Goal: Task Accomplishment & Management: Manage account settings

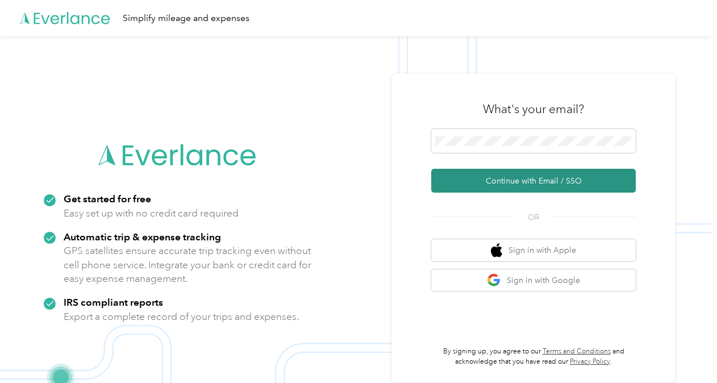
click at [504, 178] on button "Continue with Email / SSO" at bounding box center [533, 181] width 204 height 24
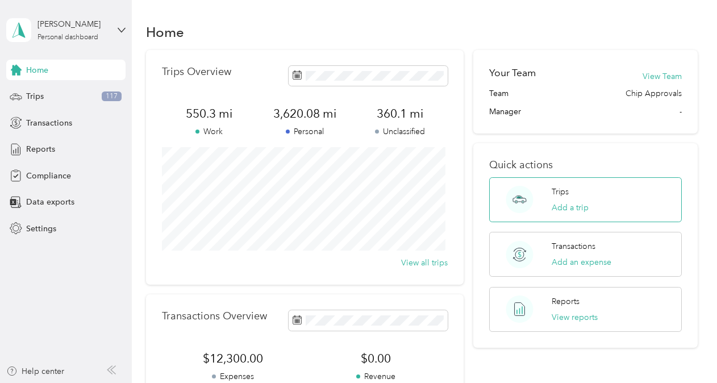
click at [559, 189] on p "Trips" at bounding box center [559, 192] width 17 height 12
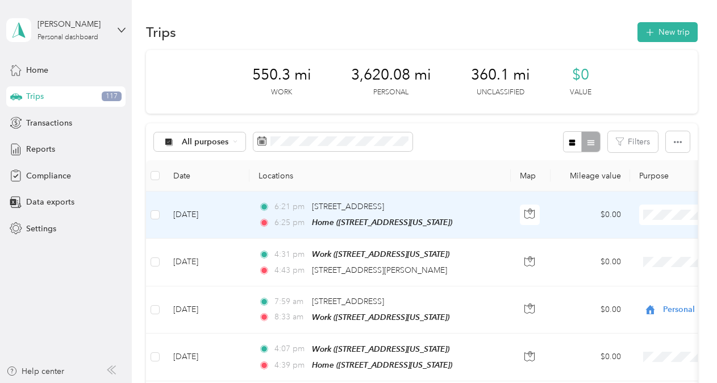
scroll to position [57, 0]
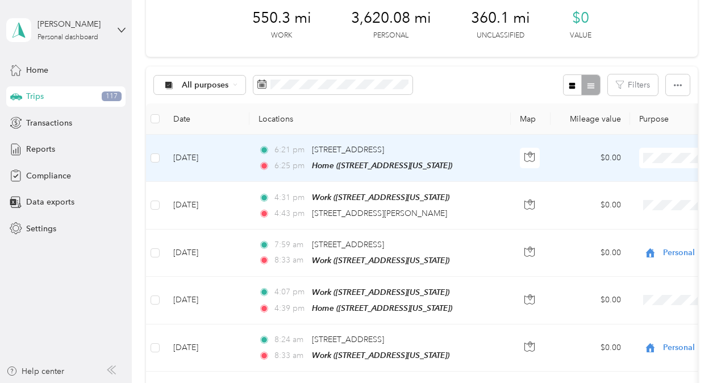
click at [622, 197] on span "Personal" at bounding box center [656, 199] width 105 height 12
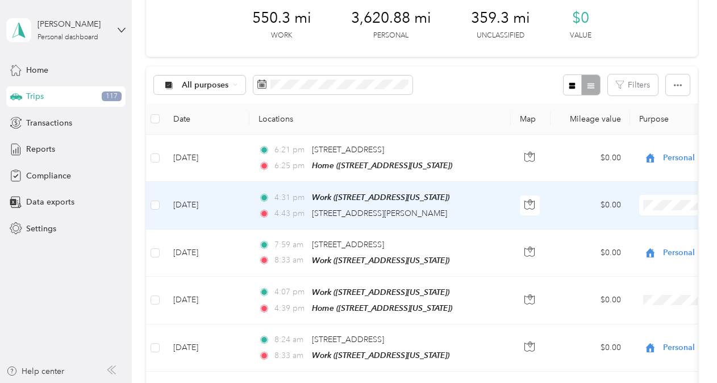
click at [625, 239] on span "Personal" at bounding box center [656, 245] width 105 height 12
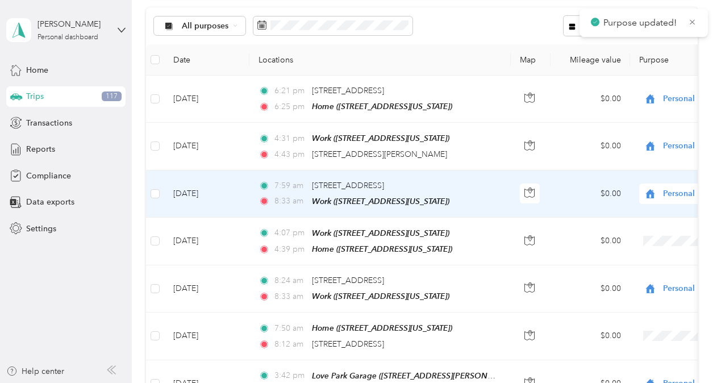
scroll to position [170, 0]
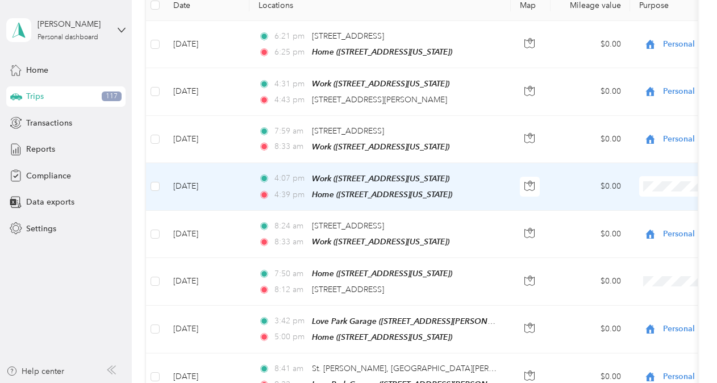
click at [613, 234] on td "$0.00" at bounding box center [590, 234] width 80 height 47
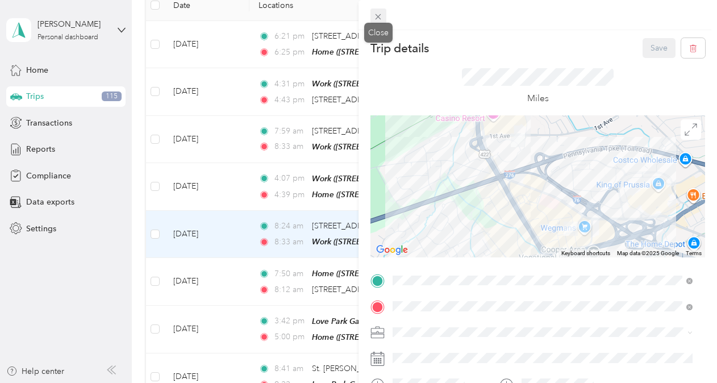
click at [373, 14] on icon at bounding box center [378, 17] width 10 height 10
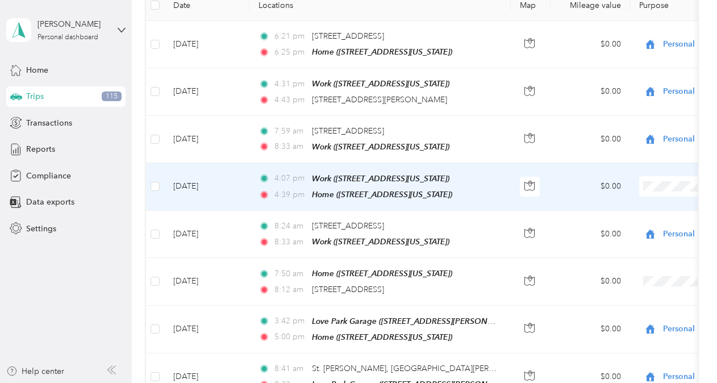
click at [620, 222] on span "Personal" at bounding box center [656, 224] width 105 height 12
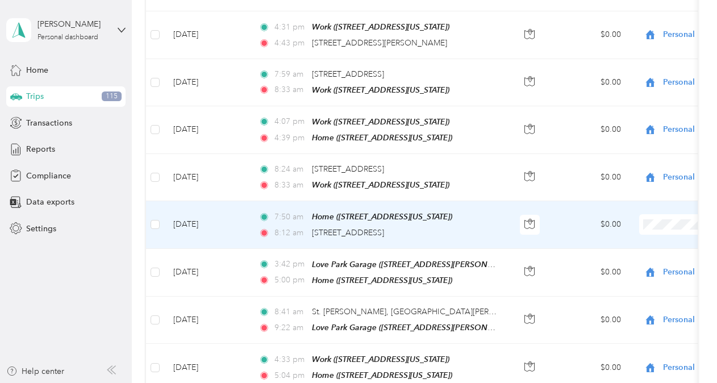
click at [614, 258] on span "Personal" at bounding box center [656, 258] width 105 height 12
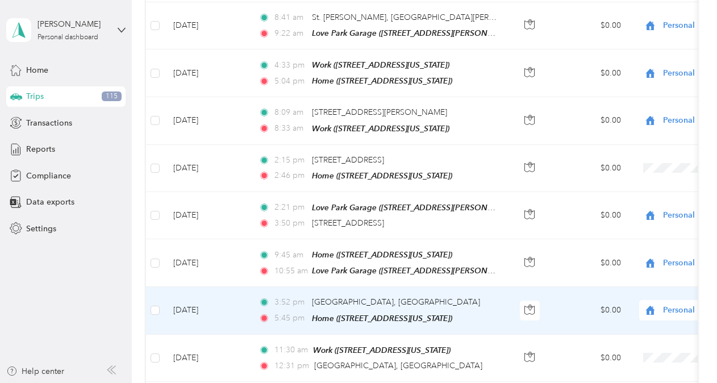
scroll to position [511, 0]
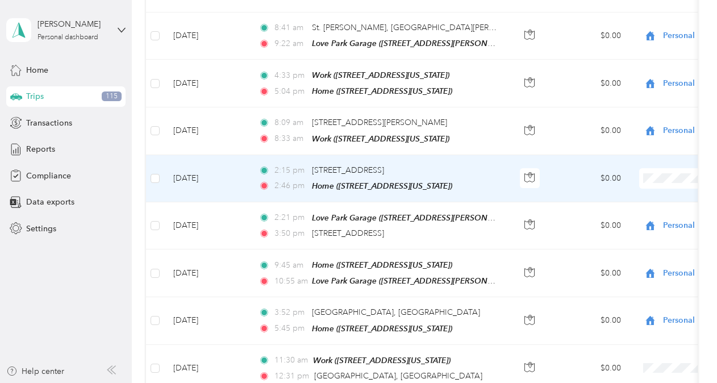
click at [627, 209] on li "Personal" at bounding box center [646, 207] width 141 height 20
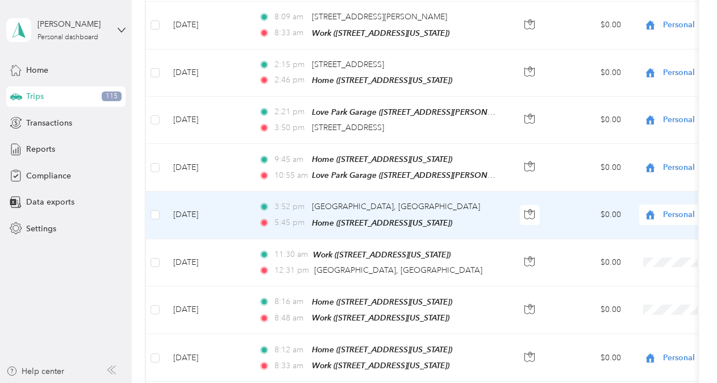
scroll to position [625, 0]
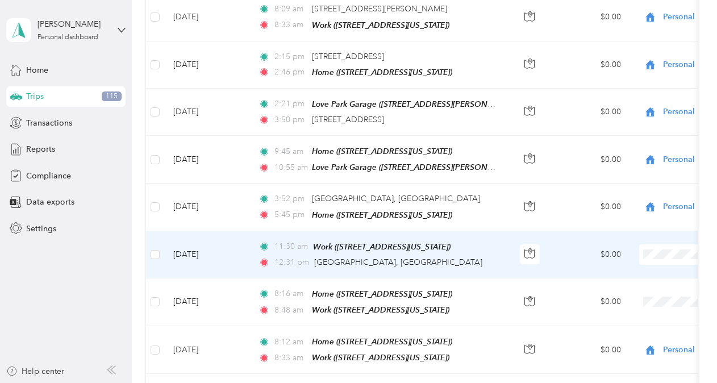
click at [633, 277] on span "Personal" at bounding box center [656, 281] width 105 height 12
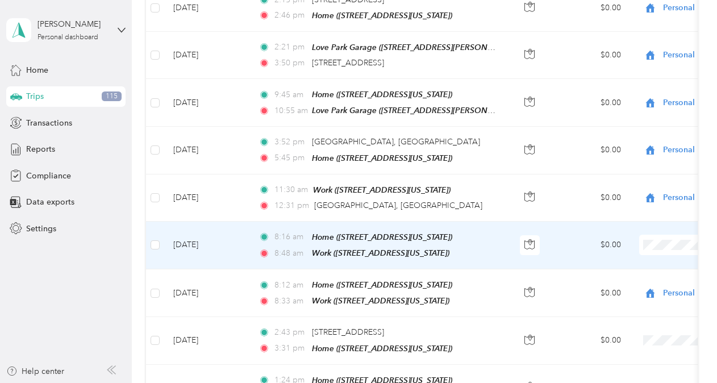
click at [620, 269] on span "Personal" at bounding box center [656, 269] width 105 height 12
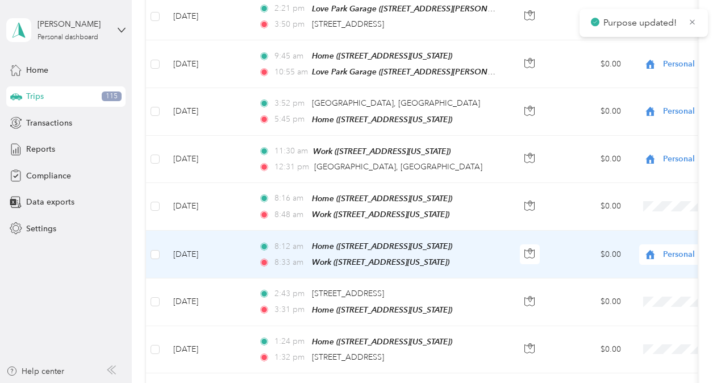
scroll to position [738, 0]
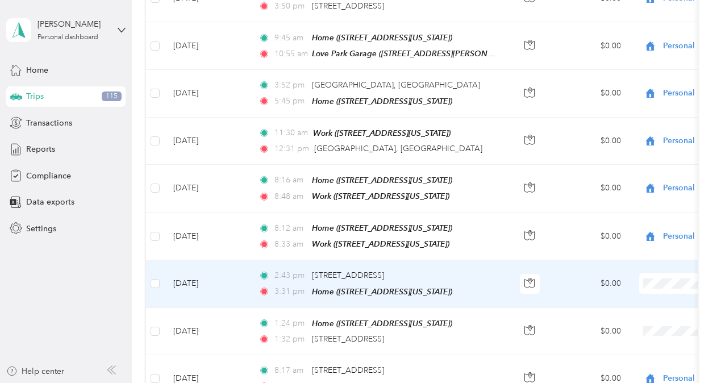
click at [620, 306] on span "Personal" at bounding box center [656, 308] width 105 height 12
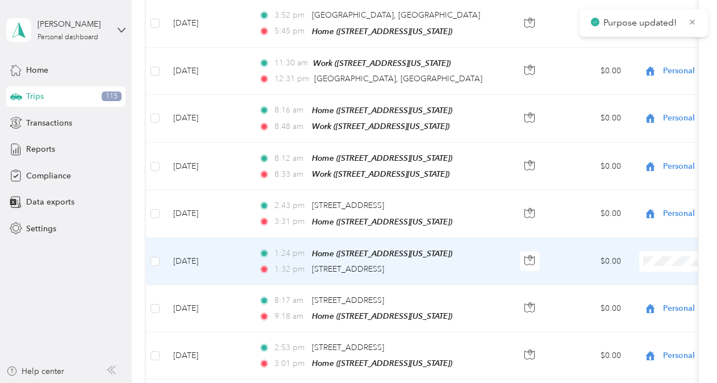
scroll to position [852, 0]
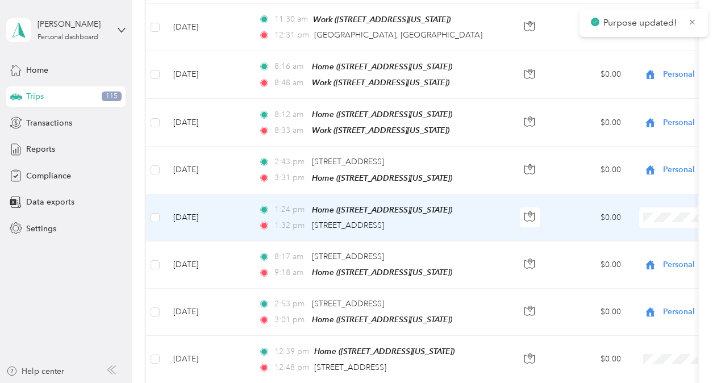
click at [637, 236] on span "Personal" at bounding box center [656, 241] width 105 height 12
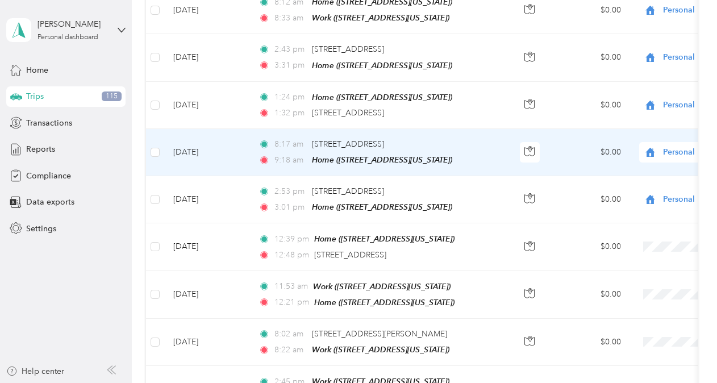
scroll to position [966, 0]
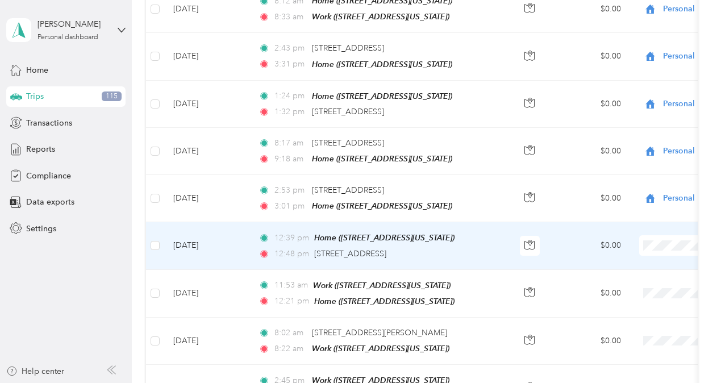
click at [615, 265] on span "Personal" at bounding box center [656, 267] width 105 height 12
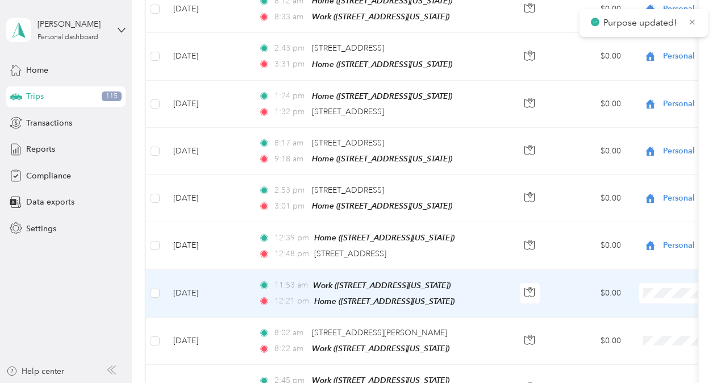
click at [629, 310] on span "Personal" at bounding box center [656, 311] width 105 height 12
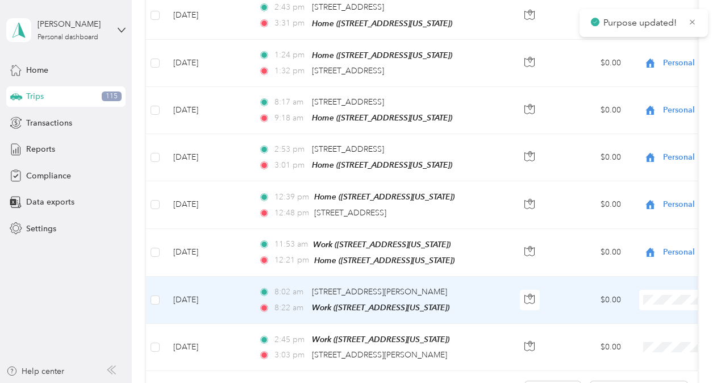
scroll to position [1022, 0]
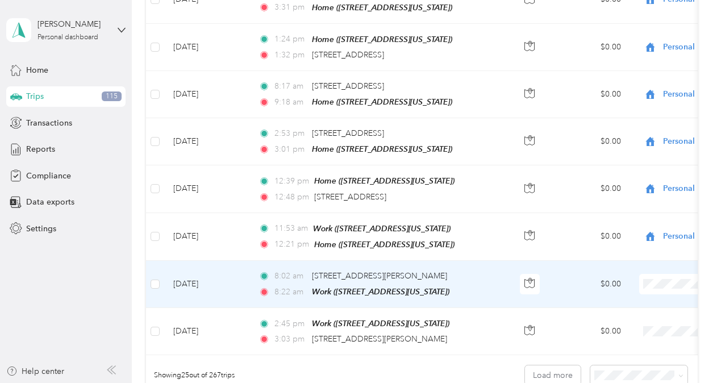
click at [628, 302] on span "Personal" at bounding box center [656, 303] width 105 height 12
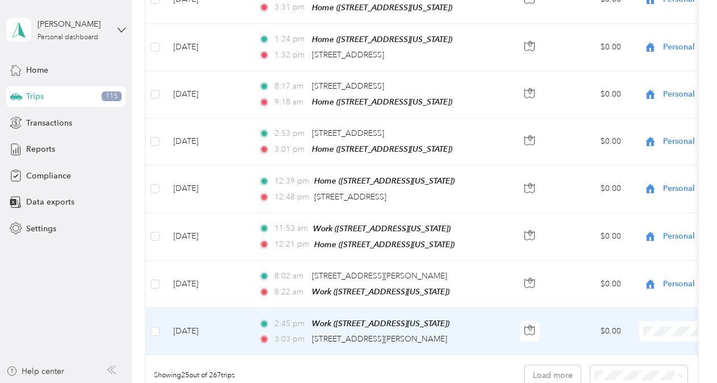
click at [625, 346] on span "Personal" at bounding box center [656, 349] width 105 height 12
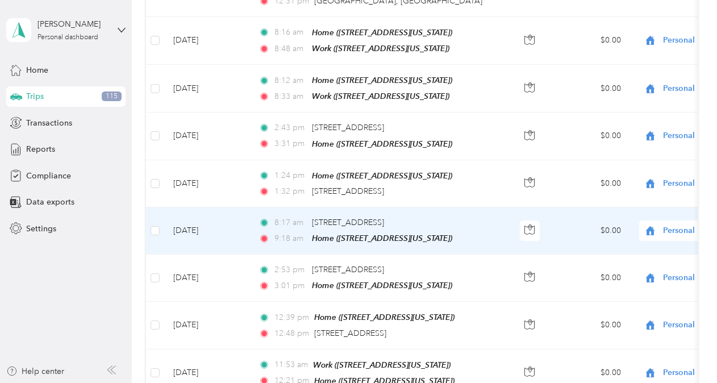
scroll to position [1177, 0]
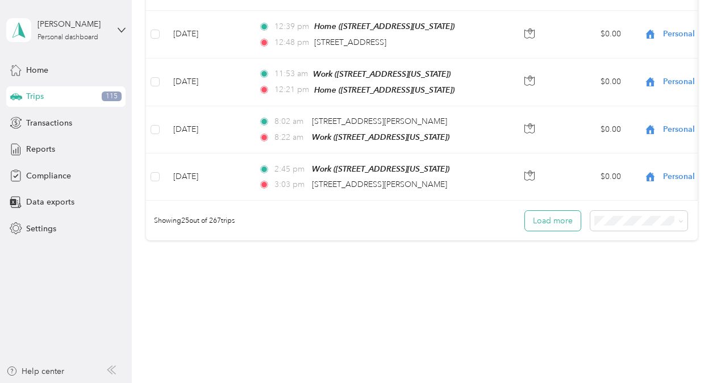
click at [553, 211] on button "Load more" at bounding box center [553, 221] width 56 height 20
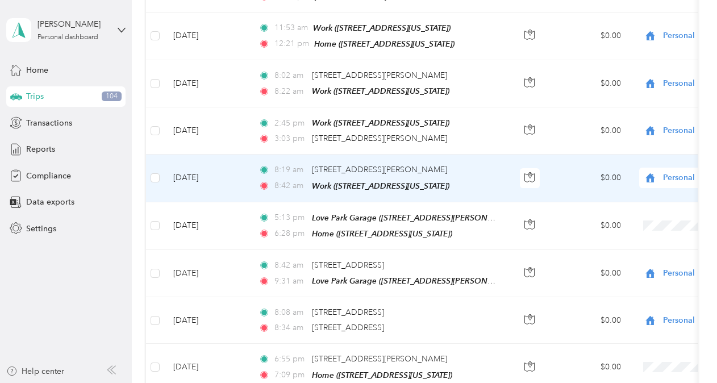
scroll to position [1234, 0]
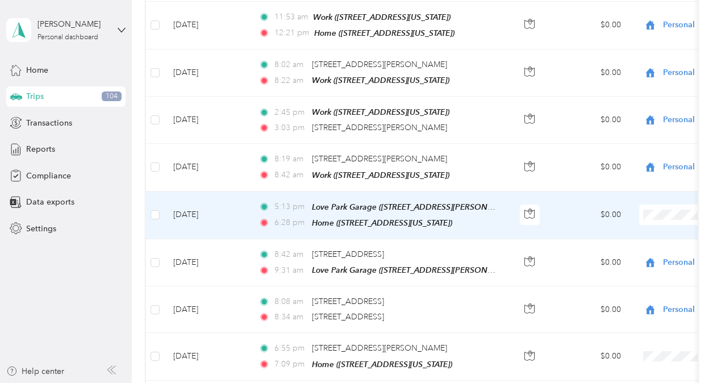
click at [620, 232] on li "Personal" at bounding box center [646, 231] width 141 height 20
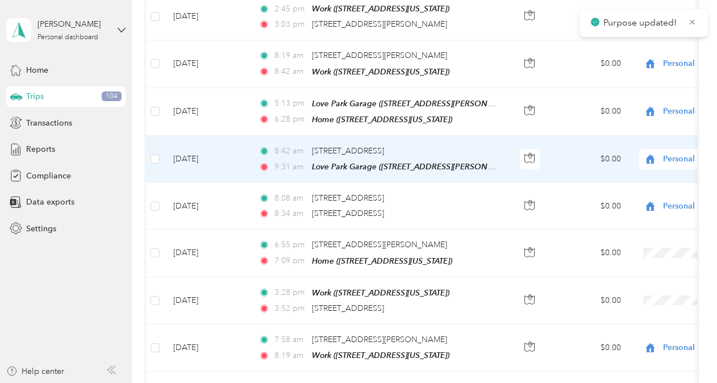
scroll to position [1347, 0]
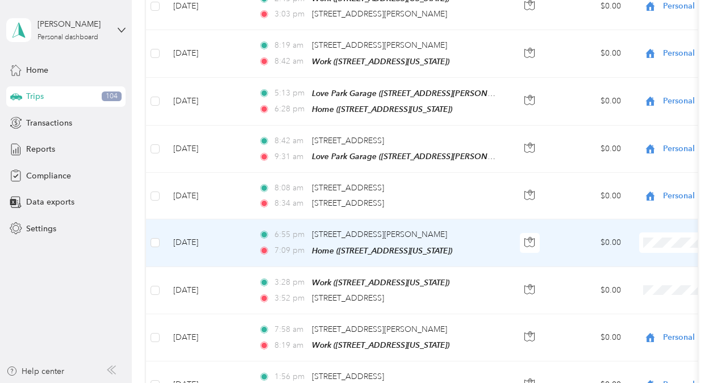
click at [636, 257] on span "Personal" at bounding box center [656, 257] width 105 height 12
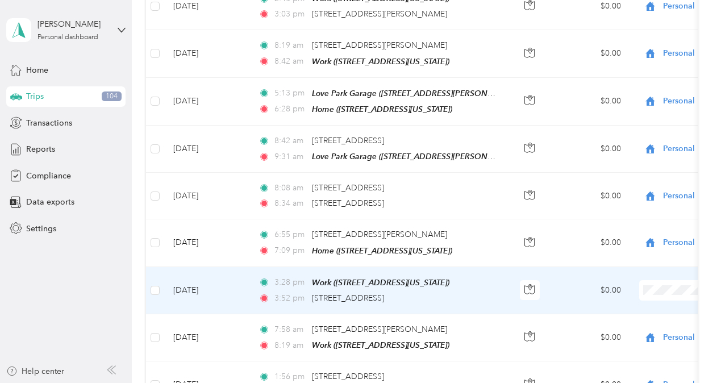
click at [632, 302] on span "Personal" at bounding box center [656, 304] width 105 height 12
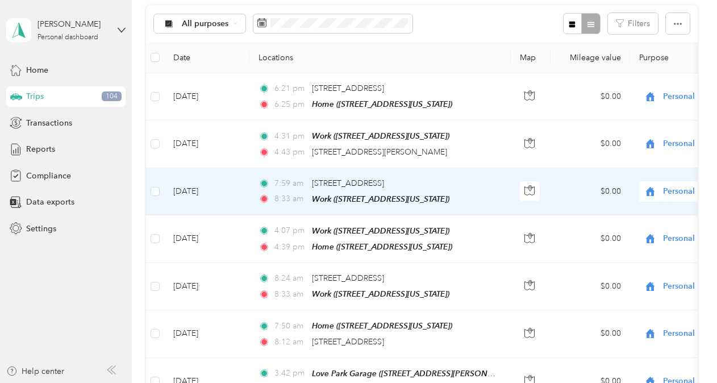
scroll to position [0, 0]
